Goal: Task Accomplishment & Management: Manage account settings

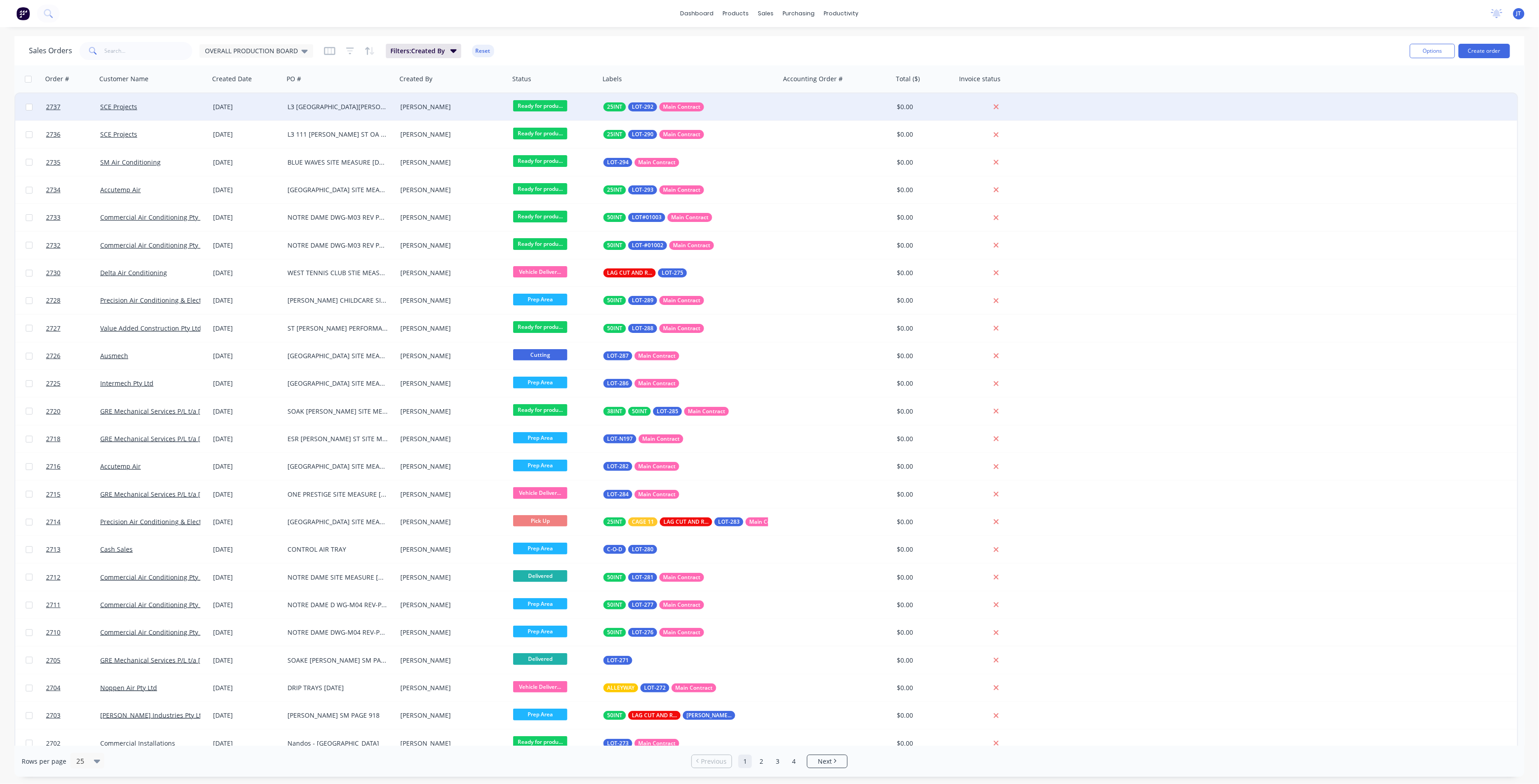
click at [217, 106] on div "[DATE]" at bounding box center [247, 106] width 68 height 9
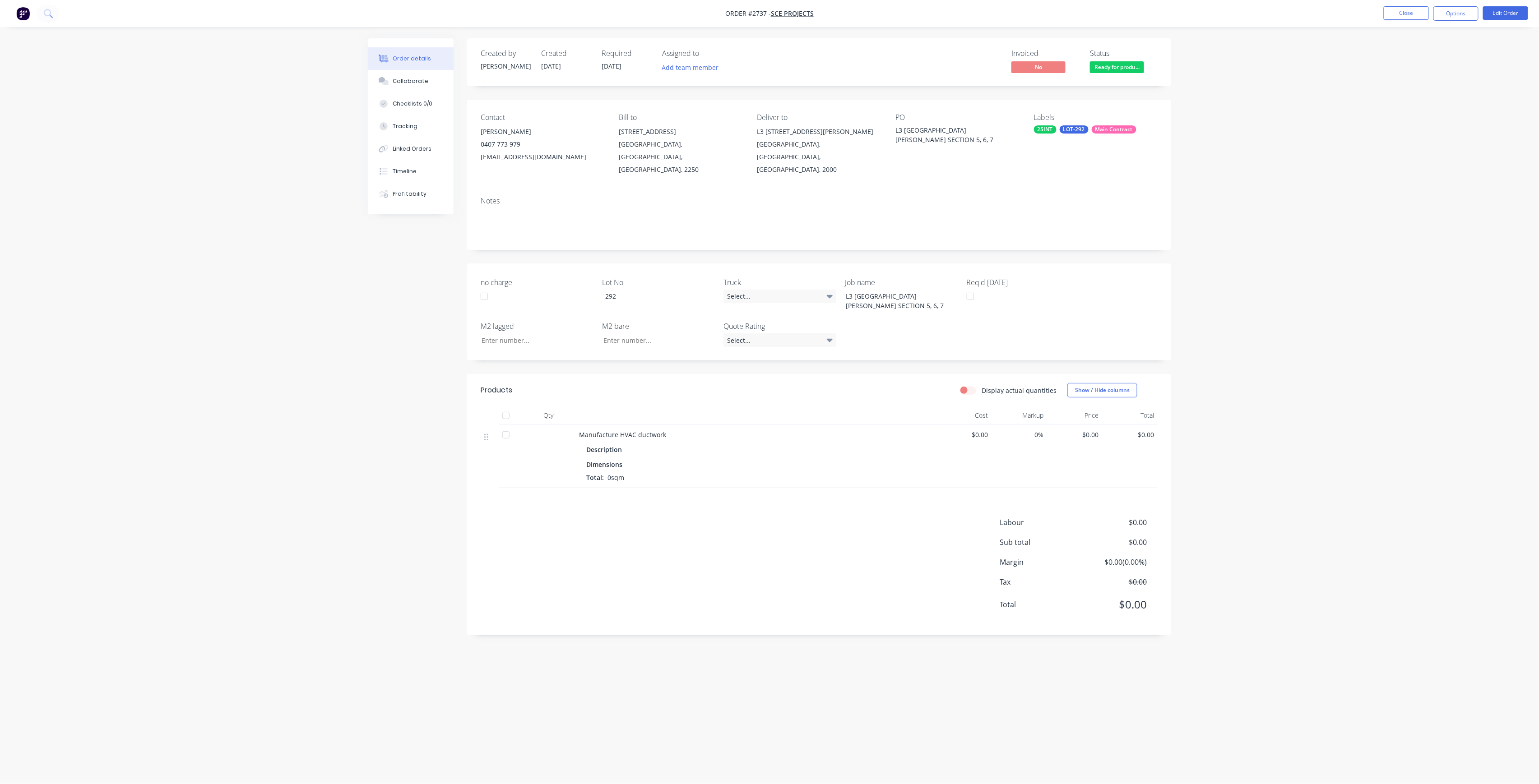
click at [621, 67] on span "[DATE]" at bounding box center [611, 66] width 20 height 8
click at [1514, 10] on button "Edit Order" at bounding box center [1506, 13] width 45 height 14
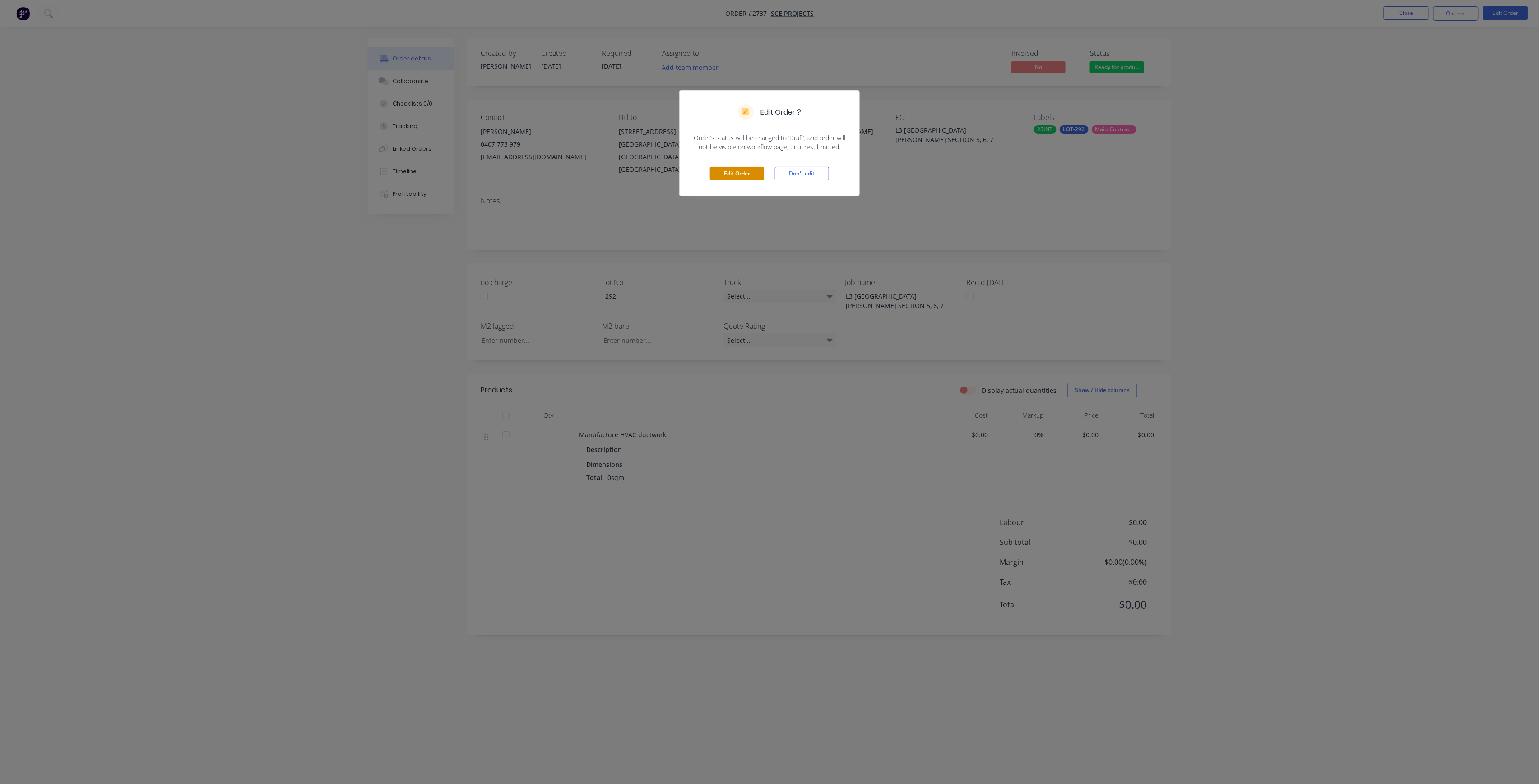
drag, startPoint x: 747, startPoint y: 176, endPoint x: 704, endPoint y: 143, distance: 54.2
click at [744, 174] on button "Edit Order" at bounding box center [737, 174] width 54 height 14
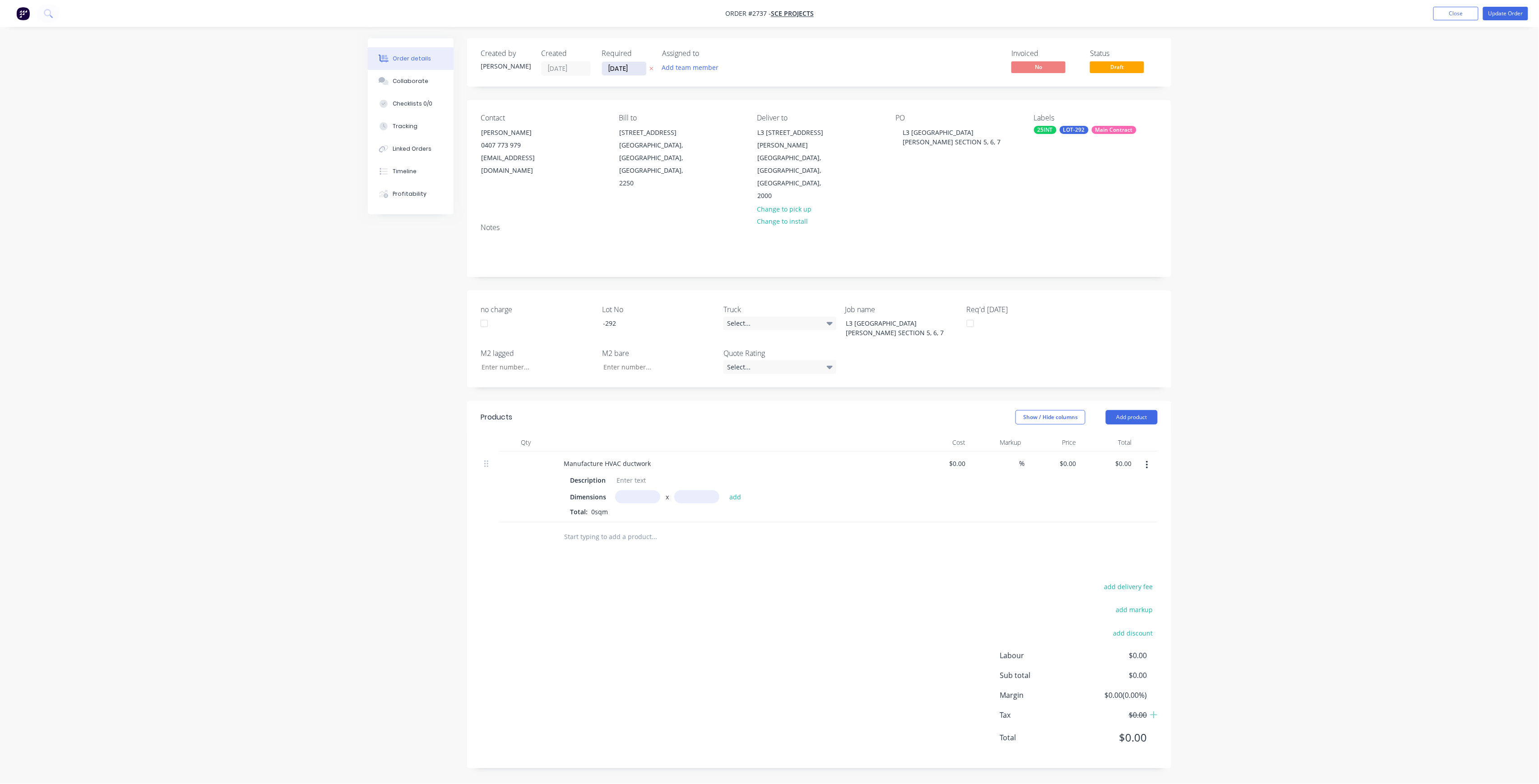
click at [614, 64] on input "[DATE]" at bounding box center [624, 68] width 44 height 14
click at [682, 118] on div "4" at bounding box center [686, 114] width 14 height 14
type input "[DATE]"
click at [1500, 8] on button "Update Order" at bounding box center [1506, 13] width 45 height 14
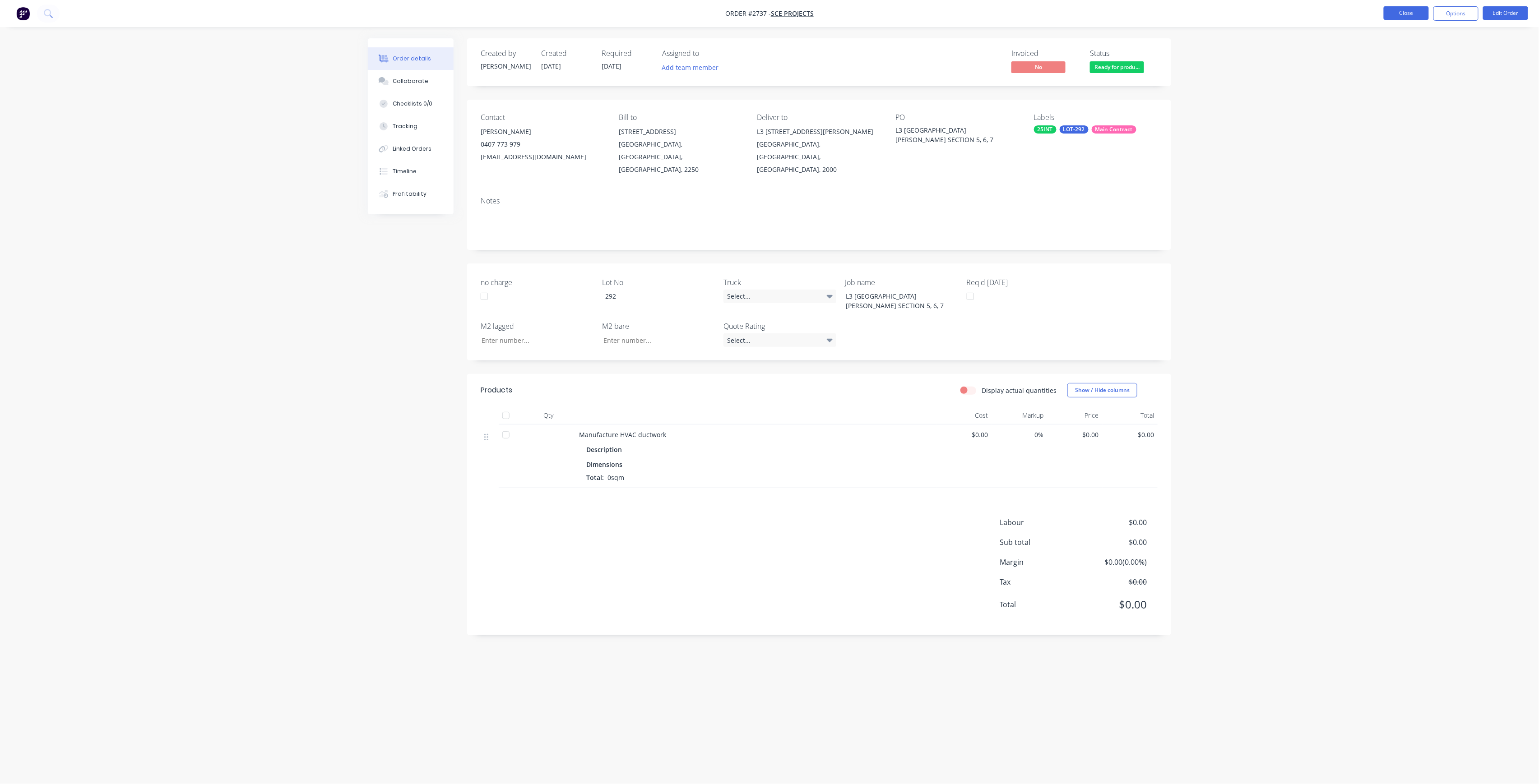
click at [1427, 14] on button "Close" at bounding box center [1406, 13] width 45 height 14
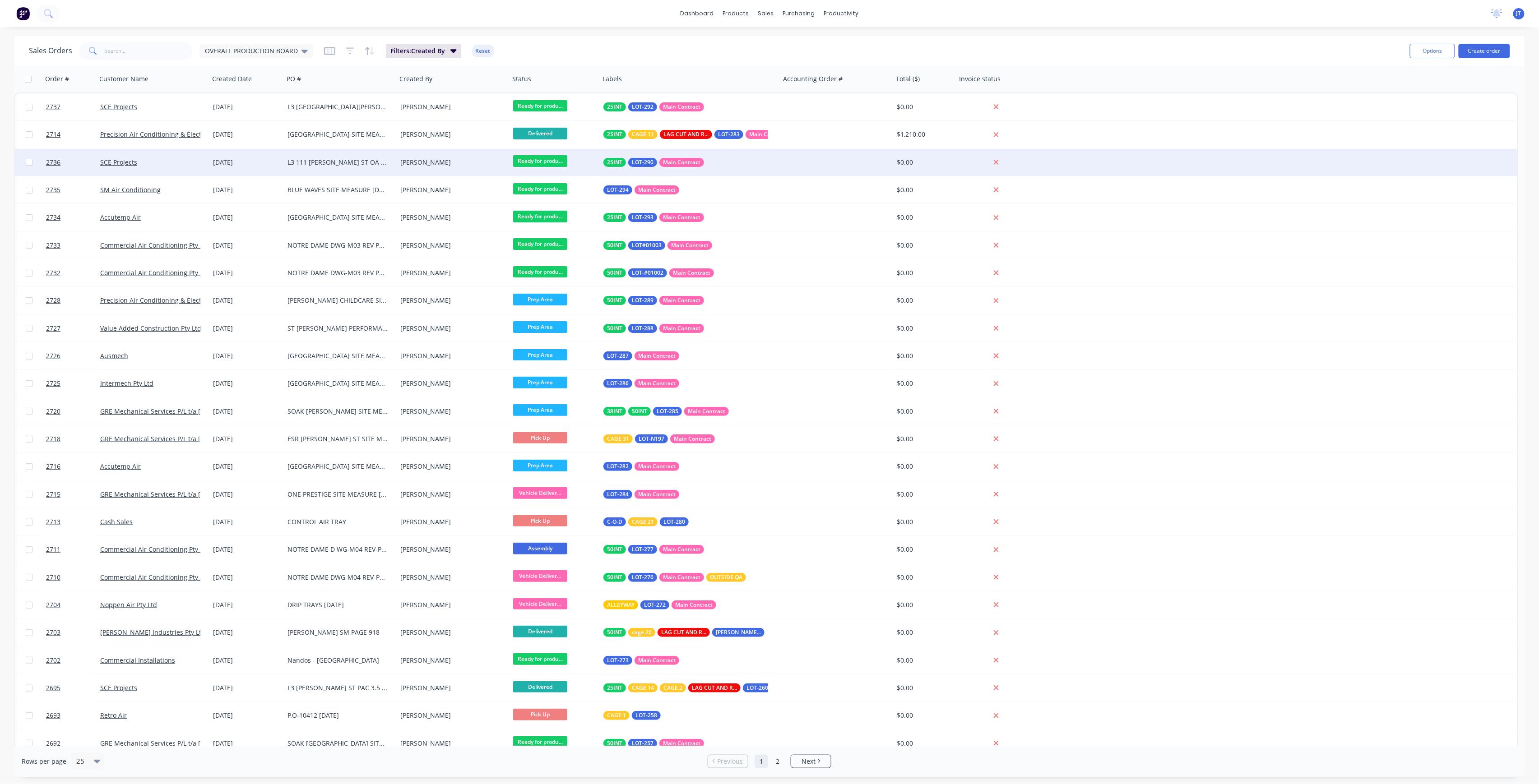
click at [492, 158] on div "[PERSON_NAME]" at bounding box center [450, 162] width 100 height 9
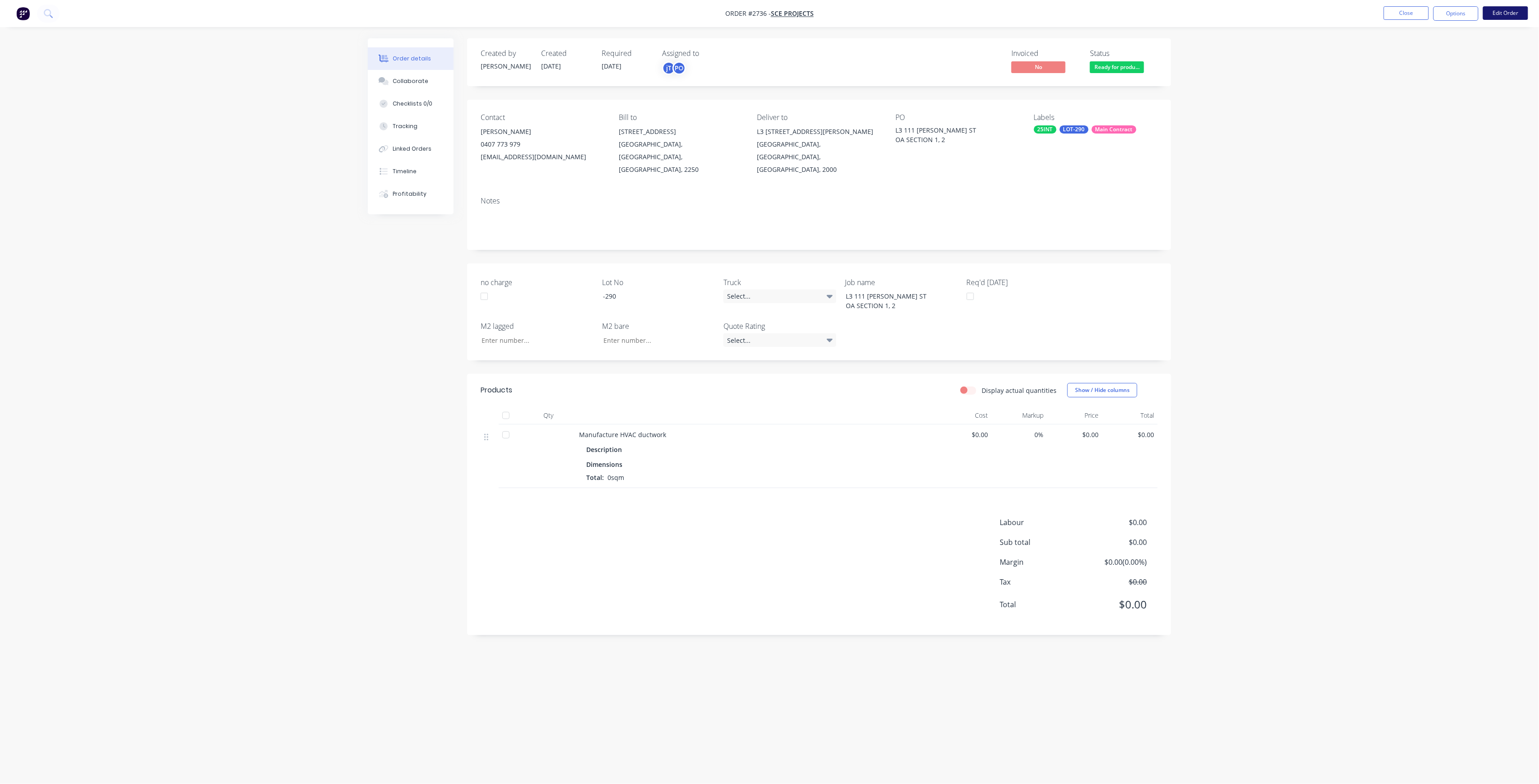
click at [1498, 10] on button "Edit Order" at bounding box center [1506, 13] width 45 height 14
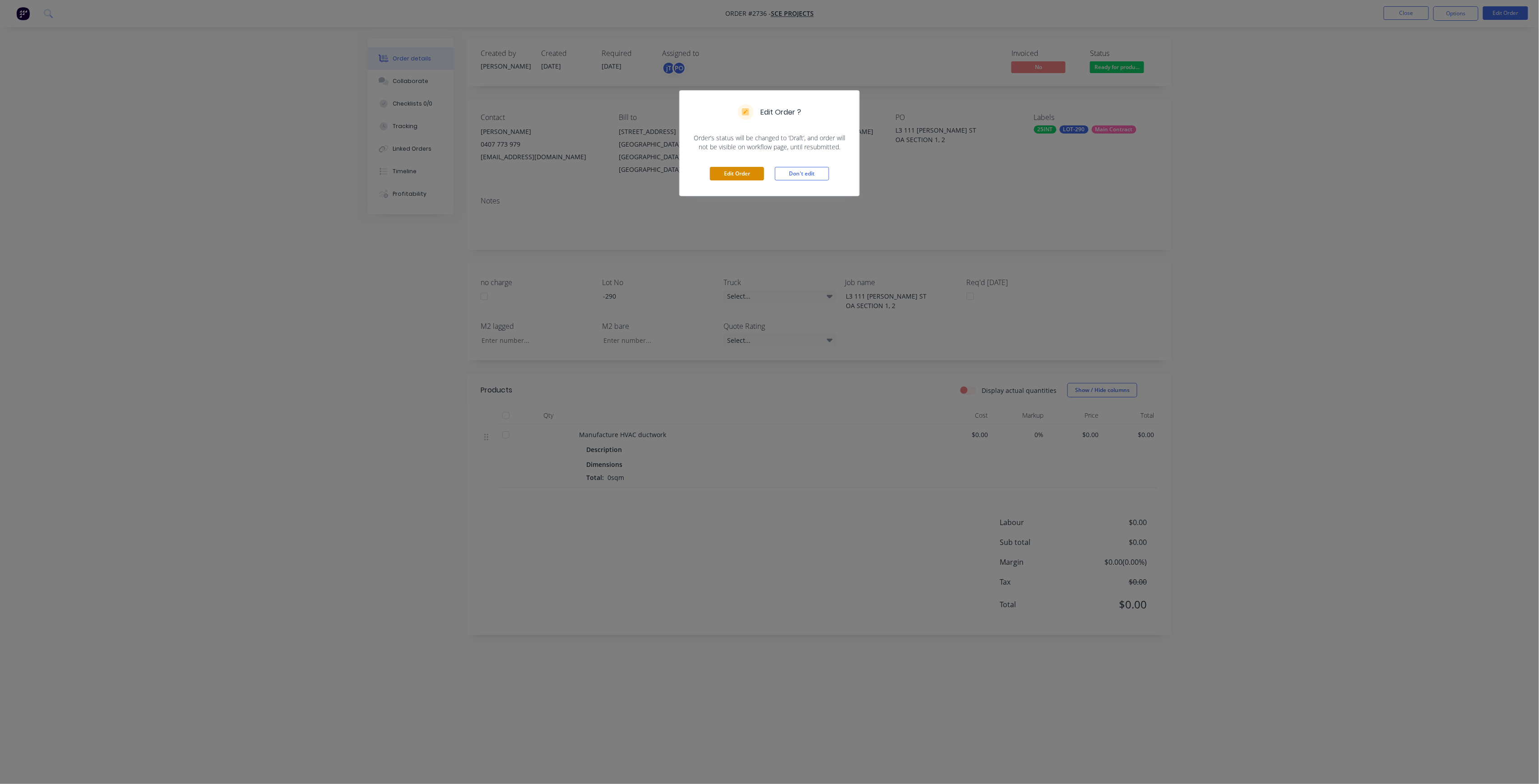
click at [746, 174] on button "Edit Order" at bounding box center [737, 174] width 54 height 14
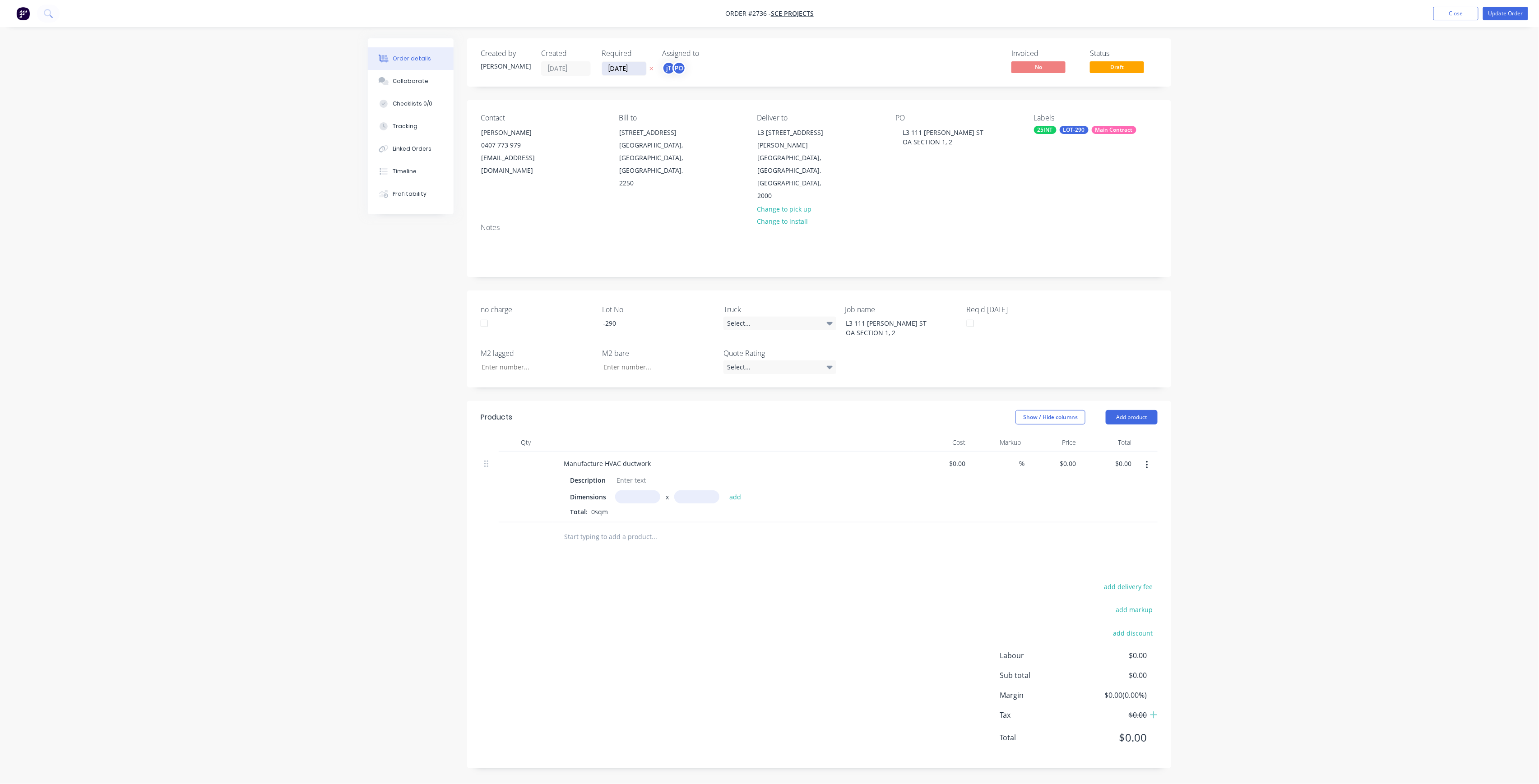
click at [619, 72] on input "[DATE]" at bounding box center [624, 68] width 44 height 14
click at [687, 119] on div "4" at bounding box center [686, 114] width 14 height 14
type input "[DATE]"
click at [1493, 11] on button "Update Order" at bounding box center [1506, 13] width 45 height 14
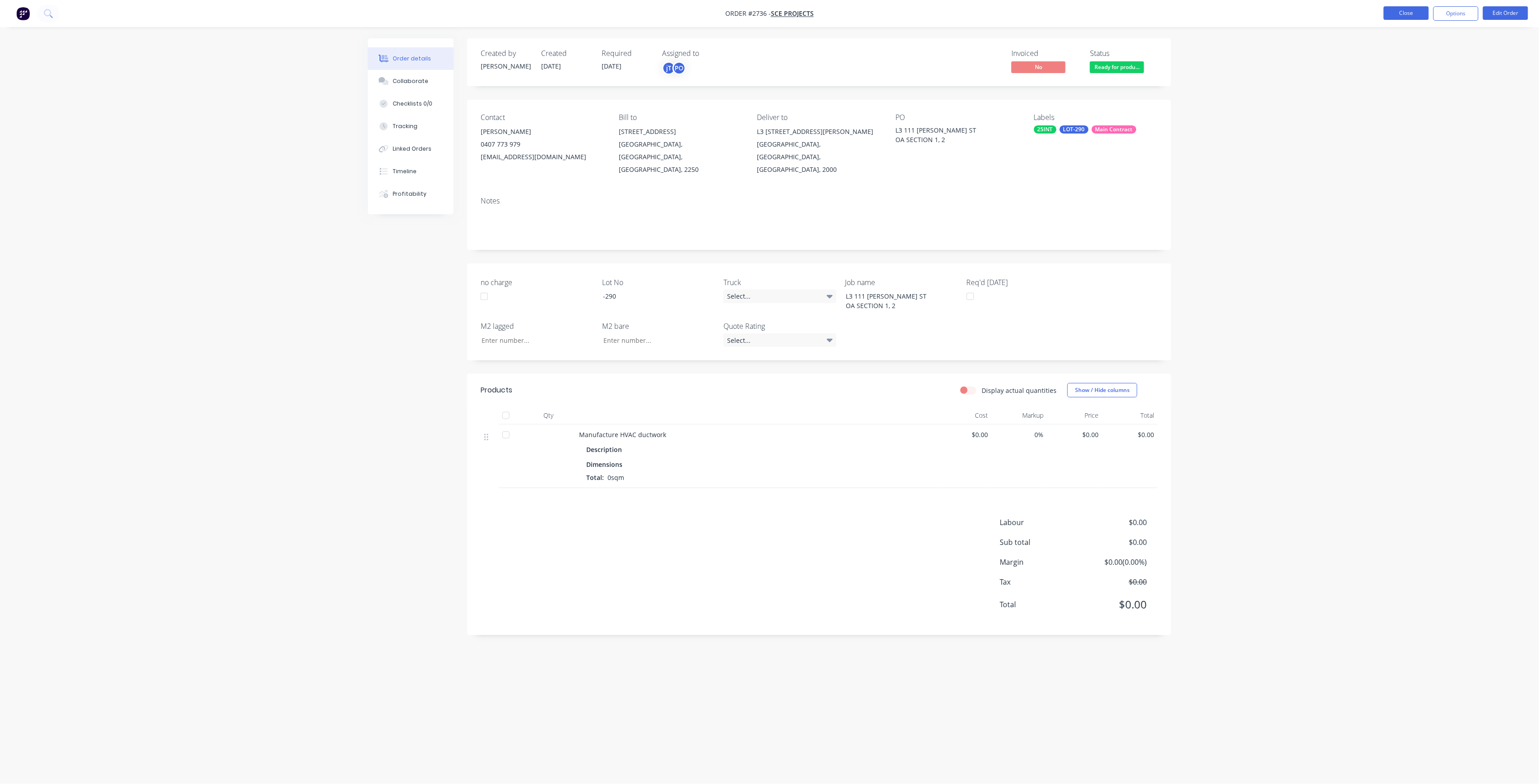
click at [1405, 15] on button "Close" at bounding box center [1406, 13] width 45 height 14
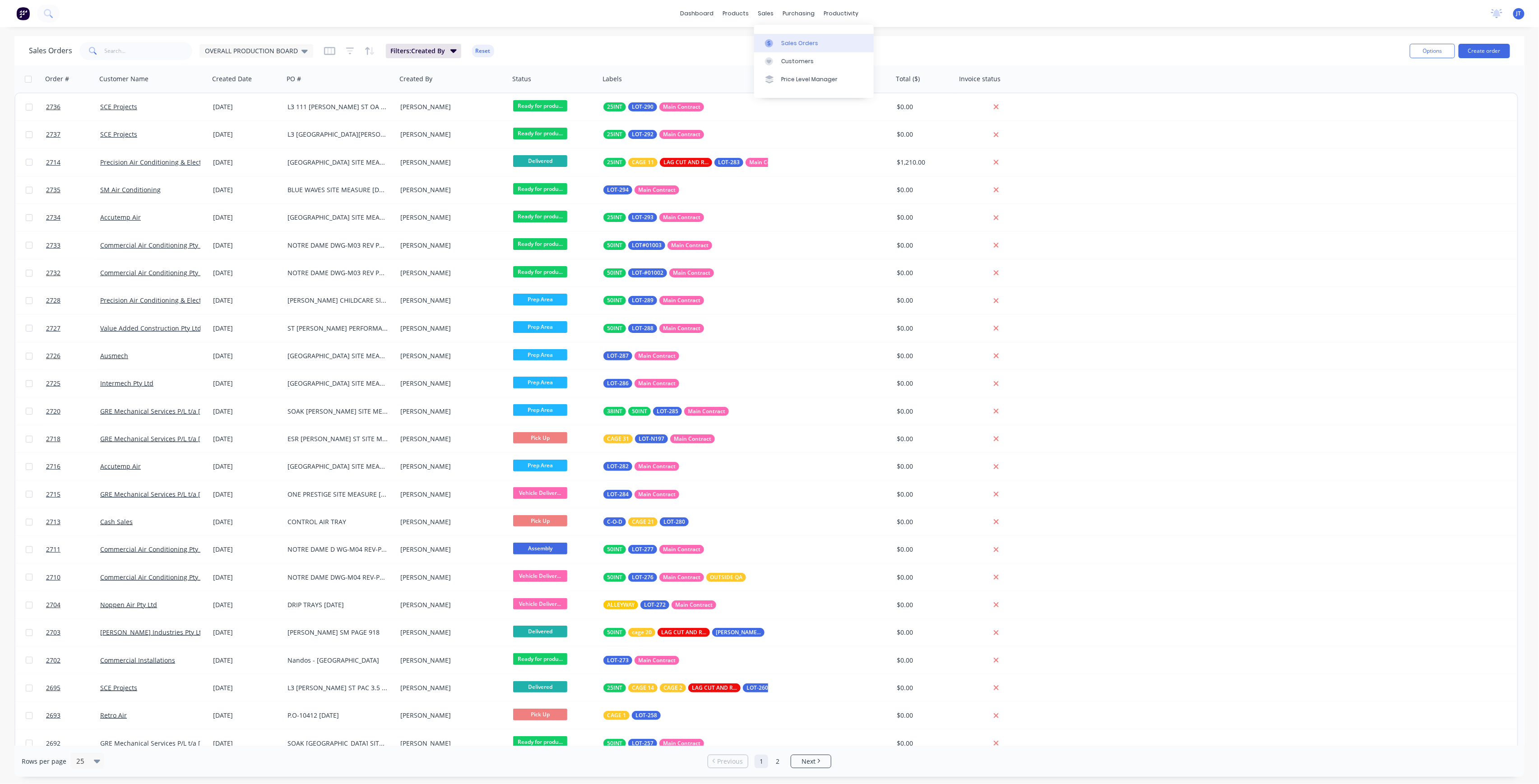
click at [785, 39] on div "Sales Orders" at bounding box center [800, 44] width 37 height 8
